Goal: Information Seeking & Learning: Check status

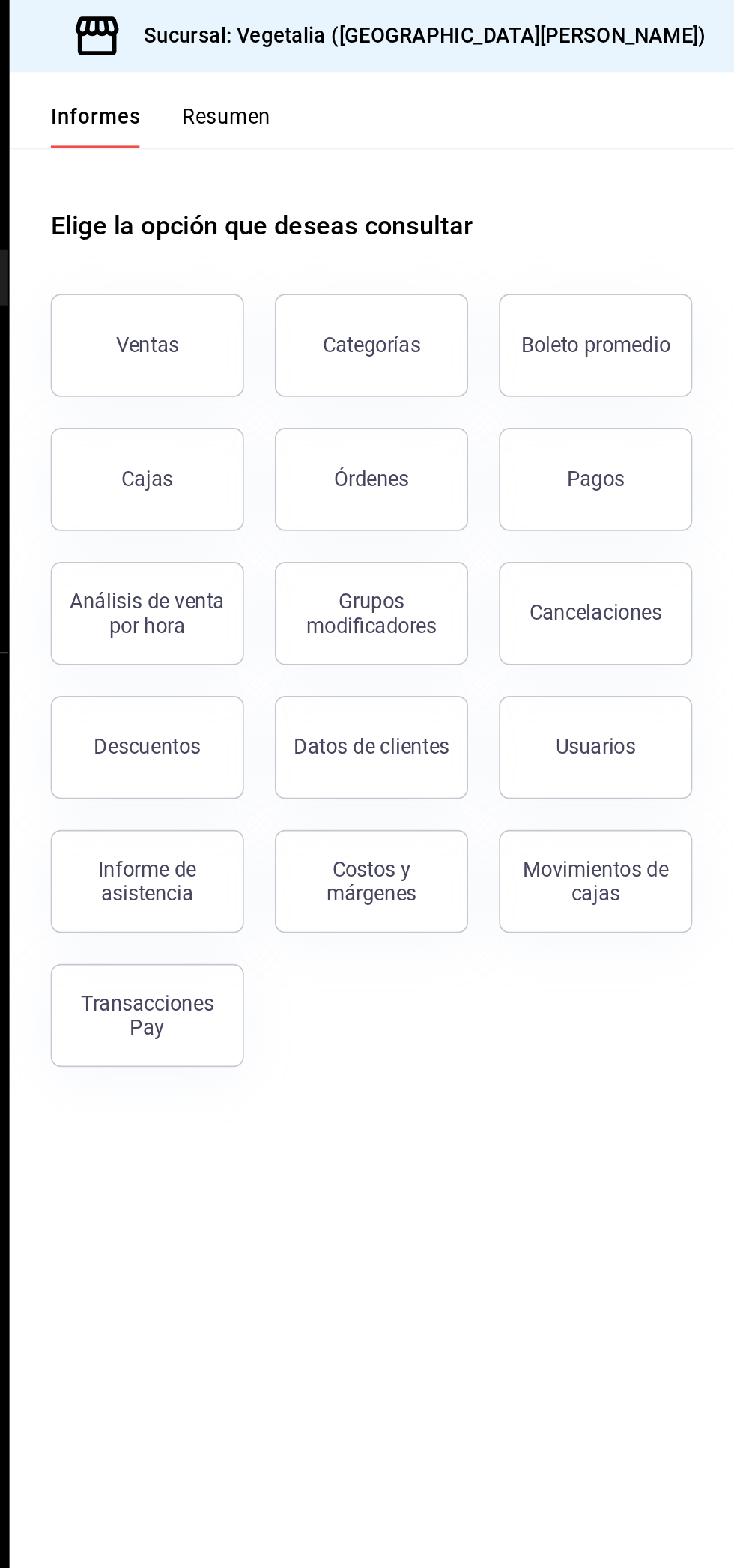
click at [301, 183] on button "Ventas" at bounding box center [275, 201] width 113 height 60
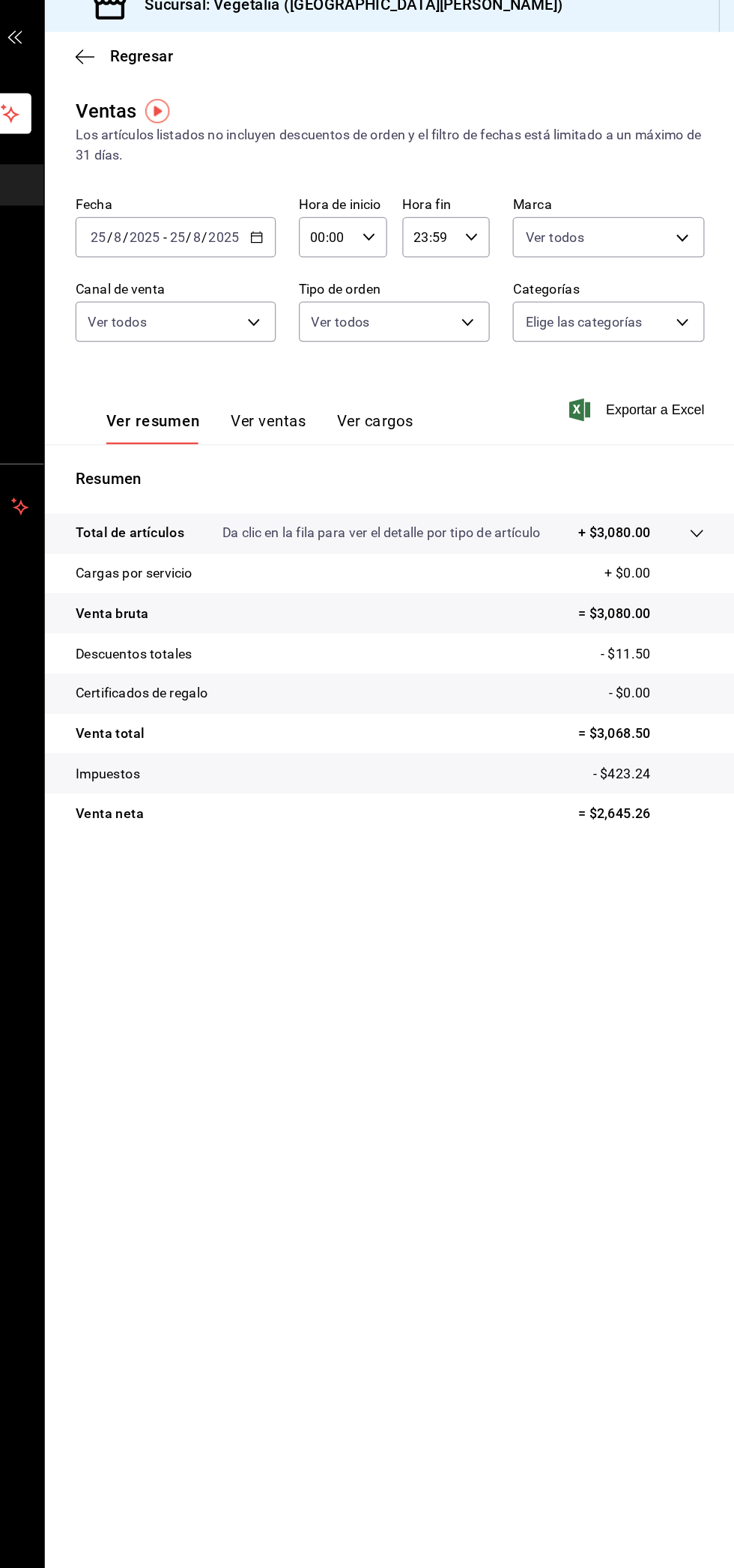
click at [324, 261] on body "Pregunta a Parrot AI Informes Menú Configuración Personal Facturación Inventari…" at bounding box center [367, 784] width 734 height 1568
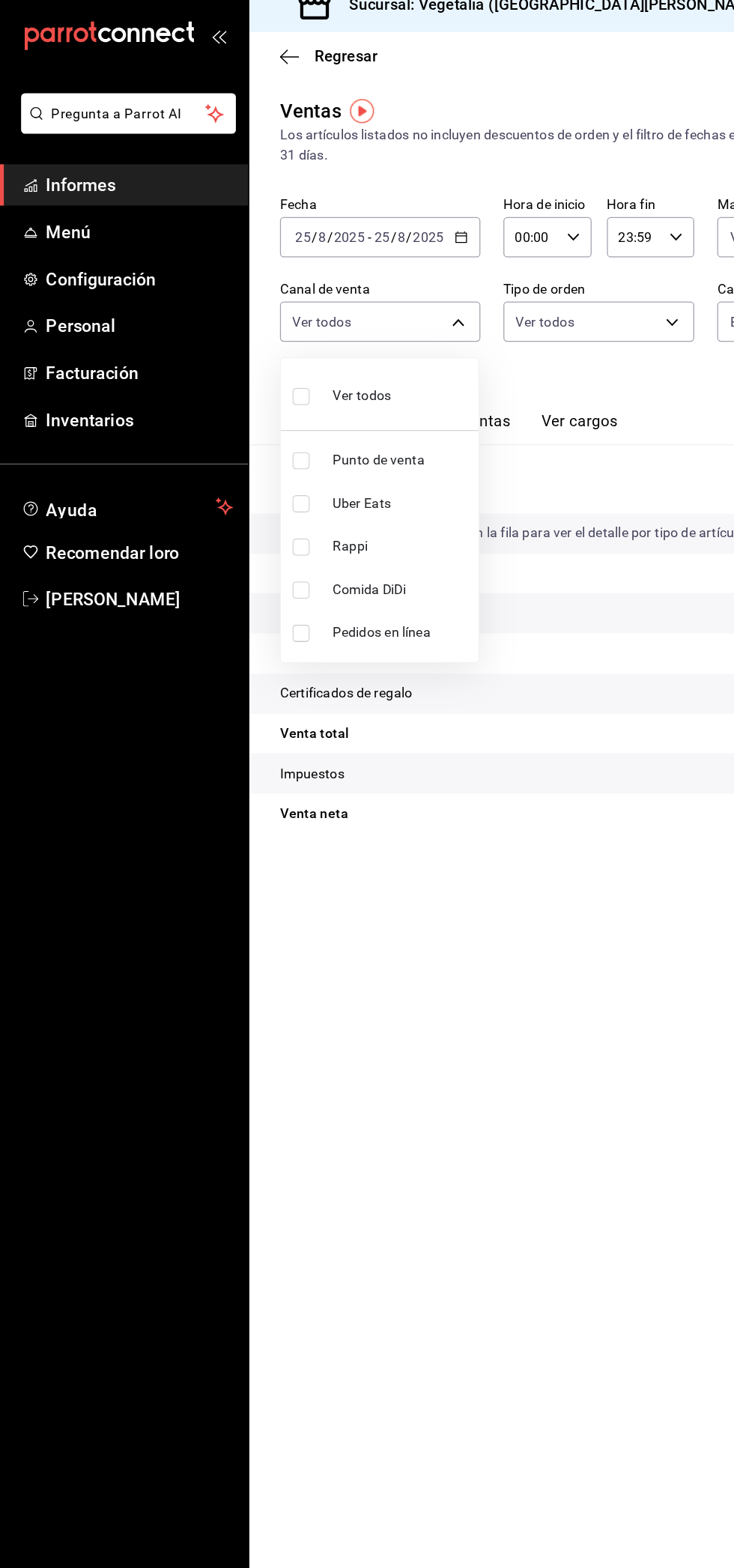
click at [251, 959] on div at bounding box center [367, 784] width 734 height 1568
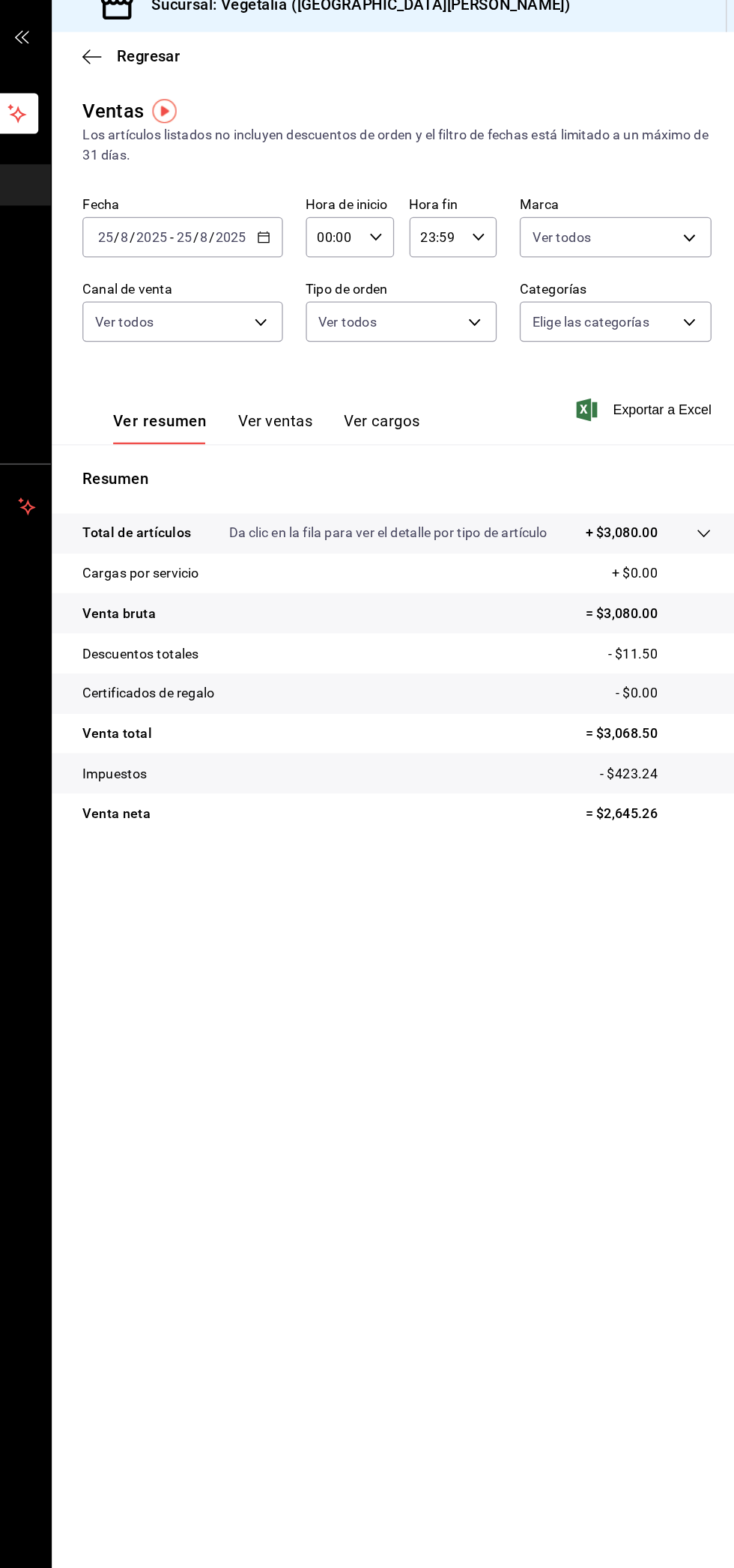
click at [497, 266] on body "Pregunta a Parrot AI Informes Menú Configuración Personal Facturación Inventari…" at bounding box center [367, 784] width 734 height 1568
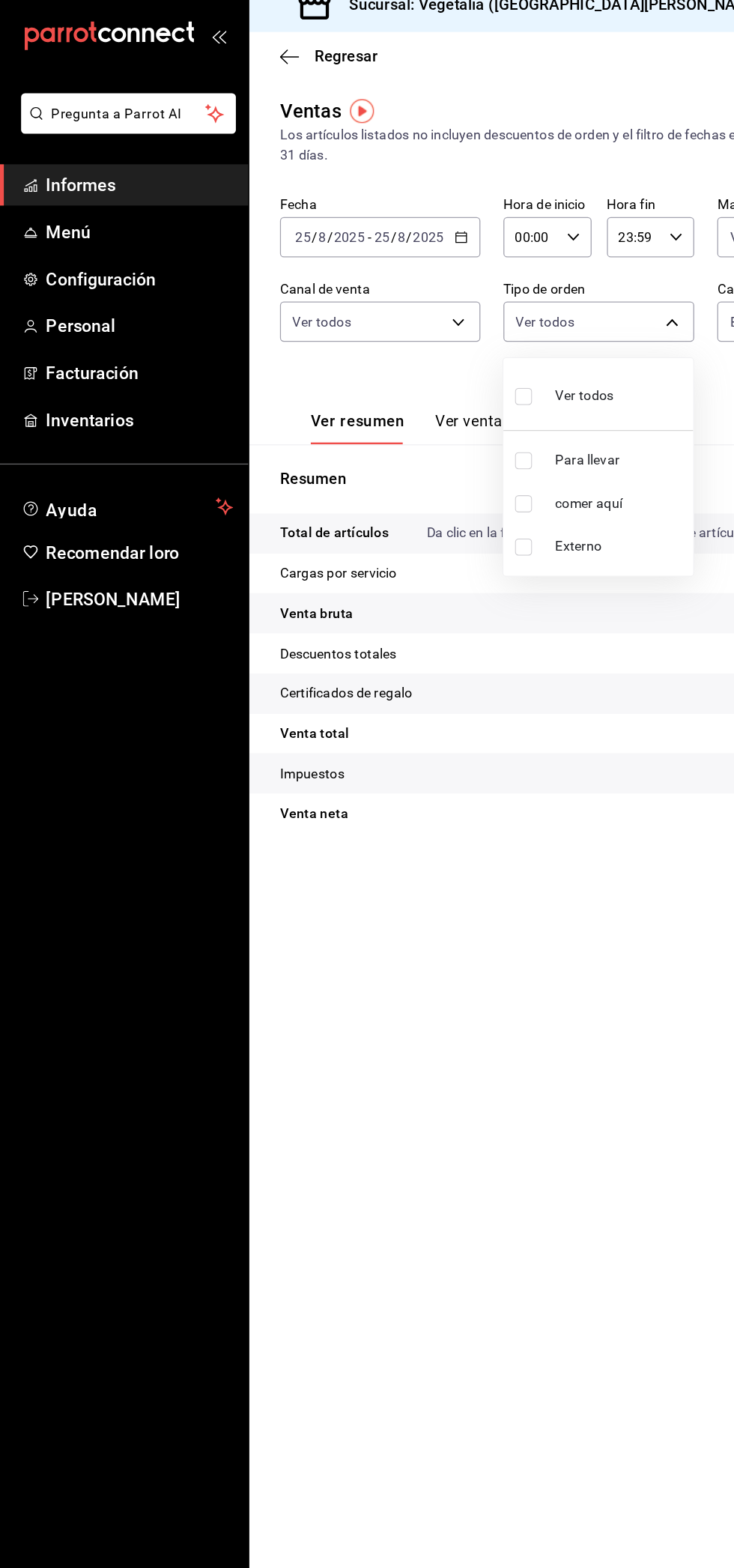
click at [290, 982] on div at bounding box center [367, 784] width 734 height 1568
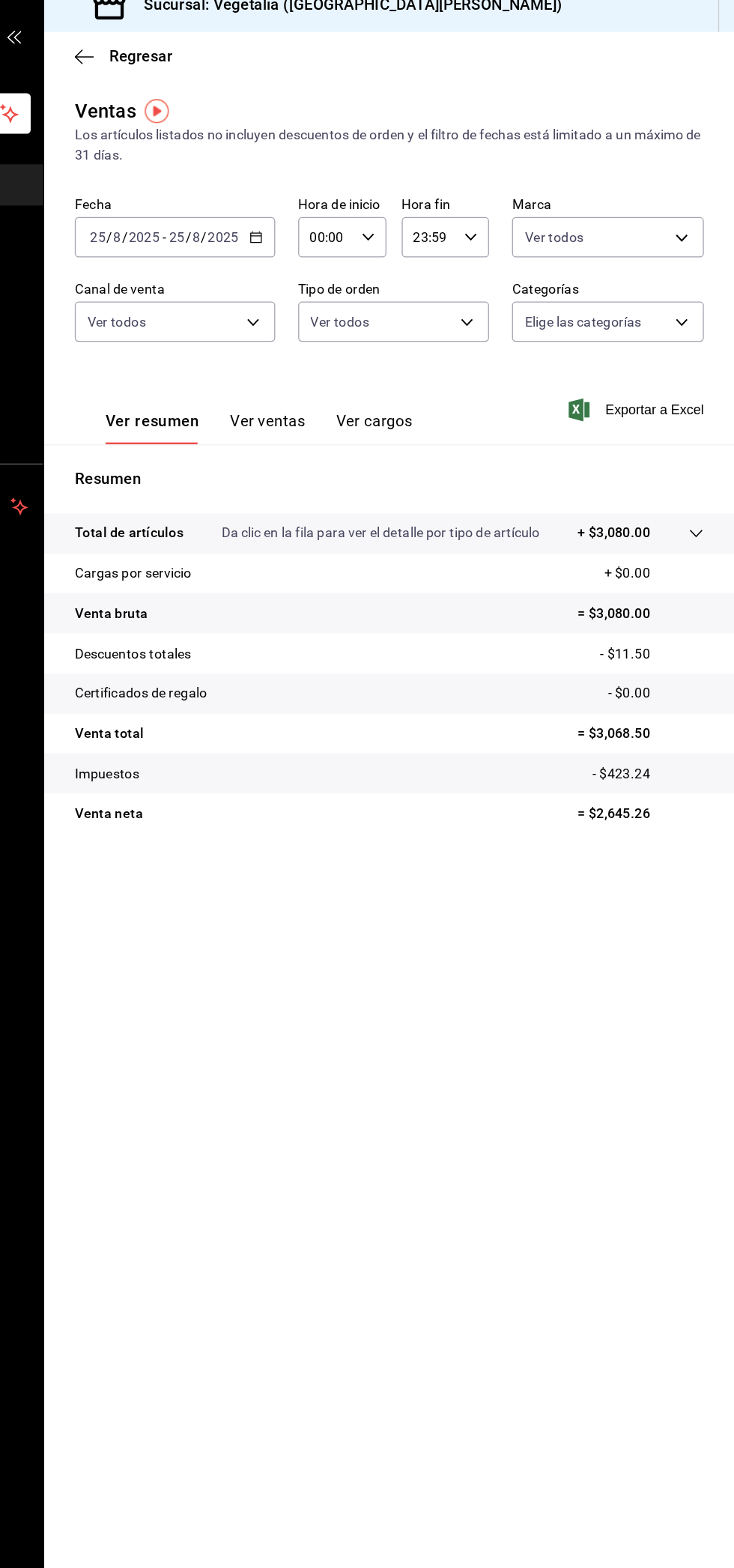
click at [675, 264] on body "Pregunta a Parrot AI Informes Menú Configuración Personal Facturación Inventari…" at bounding box center [367, 784] width 734 height 1568
click at [312, 951] on div at bounding box center [367, 784] width 734 height 1568
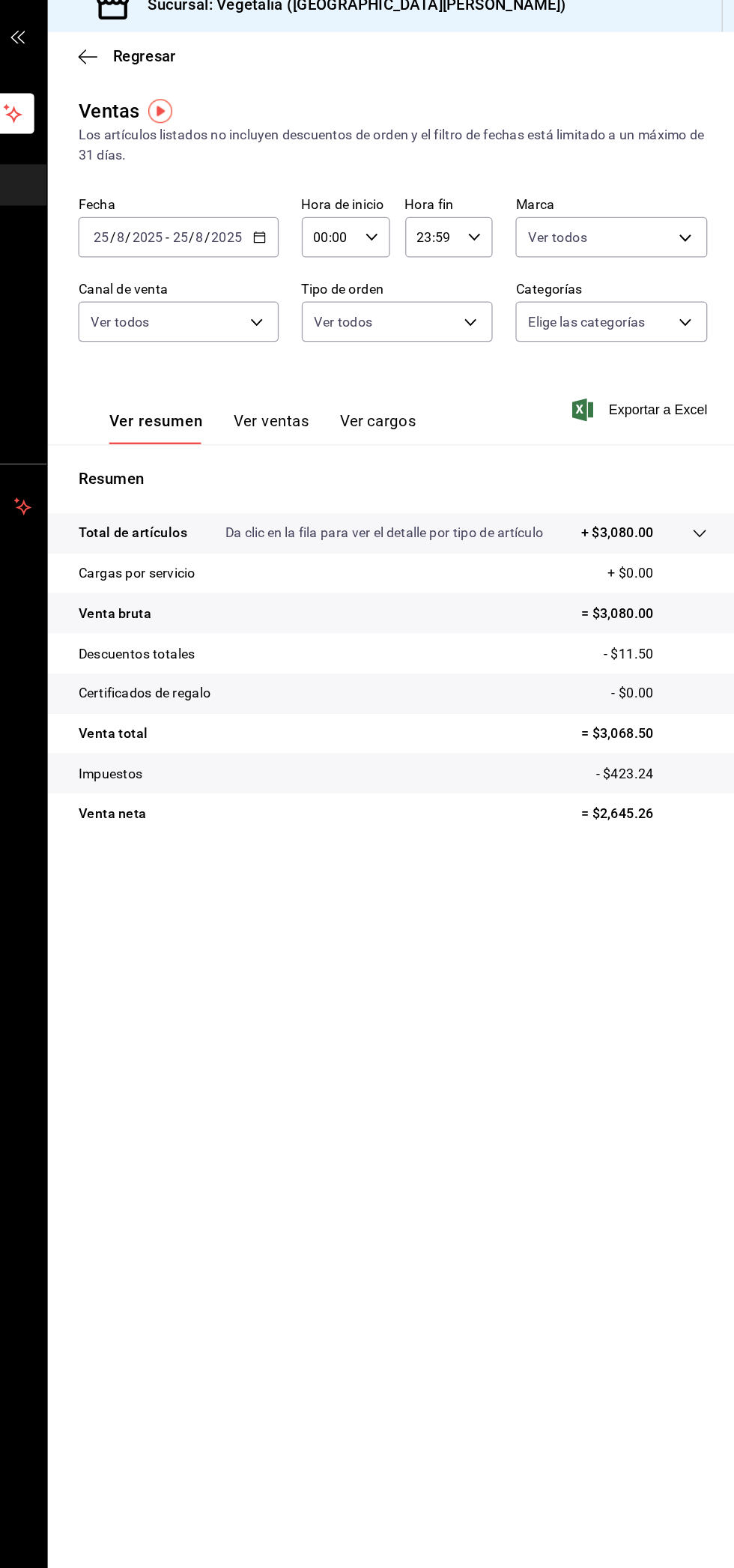
click at [386, 345] on font "Ver ventas" at bounding box center [370, 345] width 59 height 14
